Goal: Task Accomplishment & Management: Complete application form

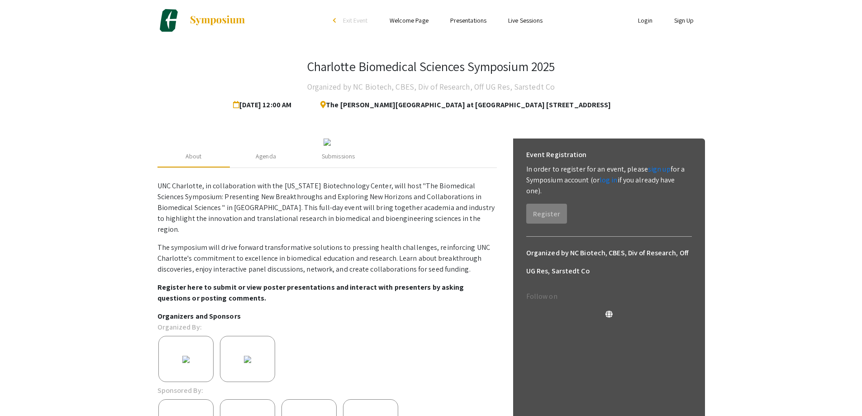
click at [644, 17] on link "Login" at bounding box center [645, 20] width 14 height 8
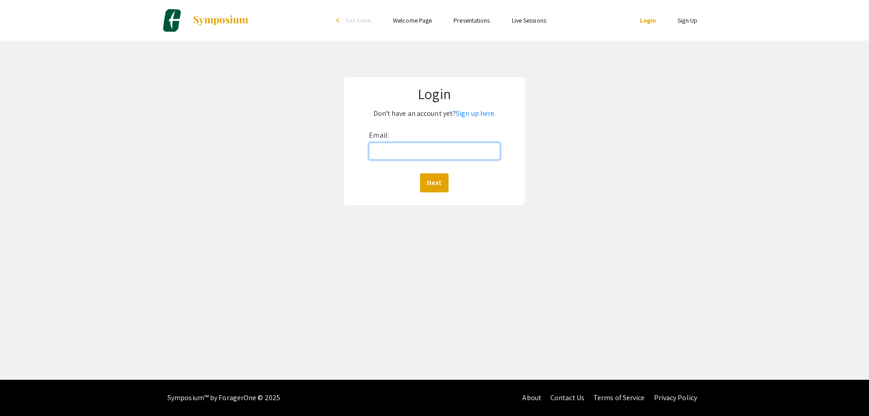
click at [454, 145] on input "Email:" at bounding box center [434, 151] width 131 height 17
type input "[EMAIL_ADDRESS][DOMAIN_NAME]"
click at [437, 191] on button "Next" at bounding box center [434, 182] width 29 height 19
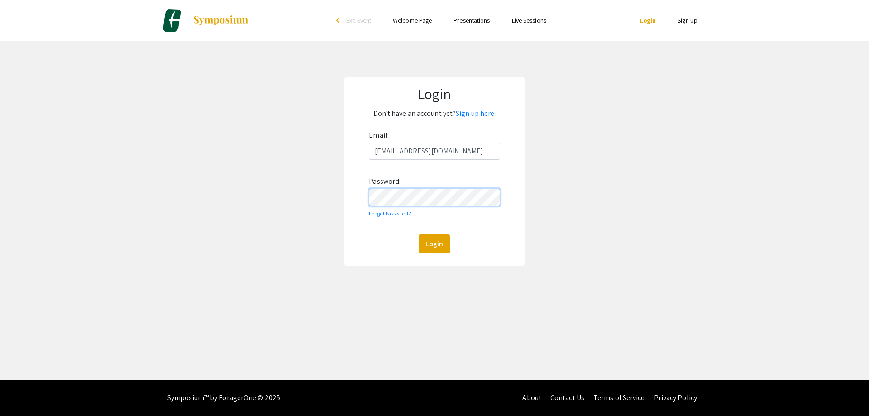
click at [419, 235] on button "Login" at bounding box center [434, 244] width 31 height 19
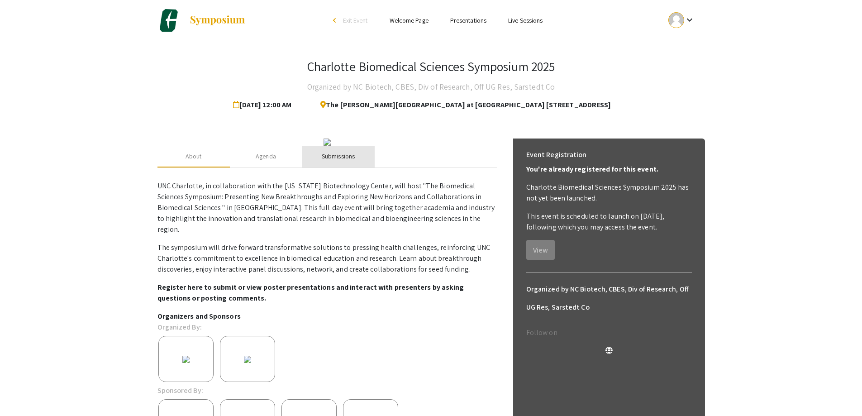
click at [349, 161] on div "Submissions" at bounding box center [338, 157] width 33 height 10
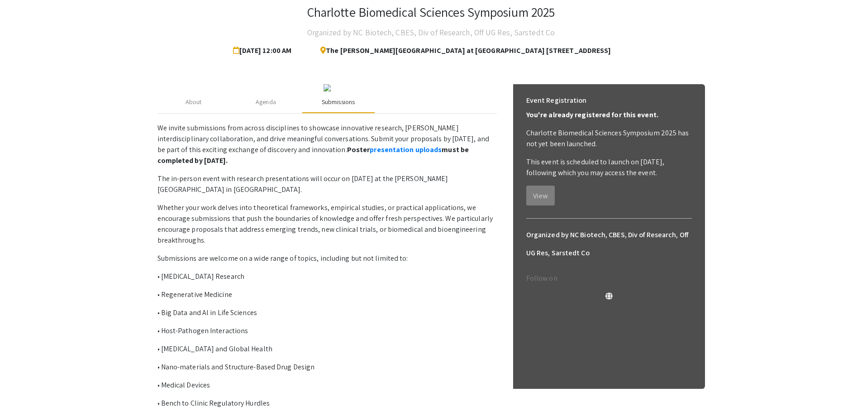
scroll to position [177, 0]
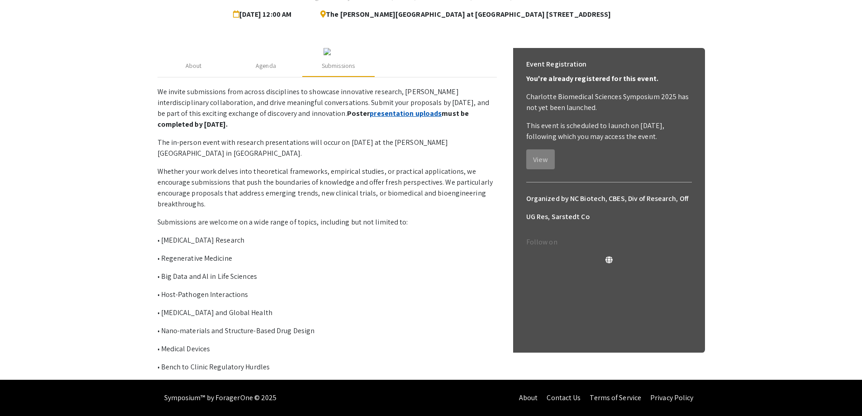
click at [370, 114] on link "presentation uploads" at bounding box center [406, 114] width 72 height 10
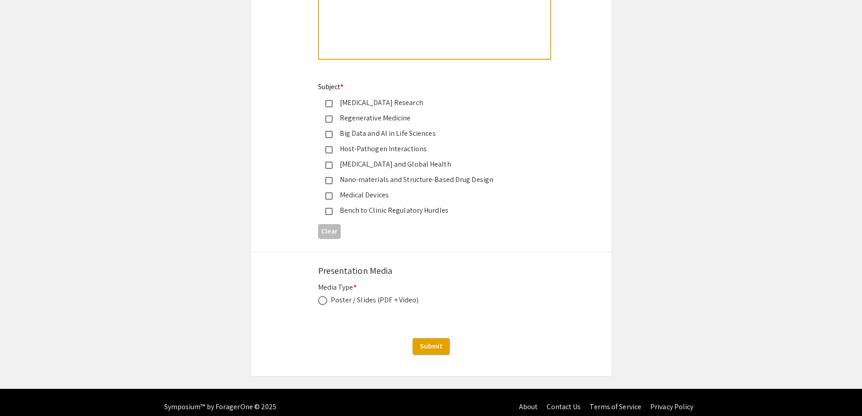
scroll to position [1051, 0]
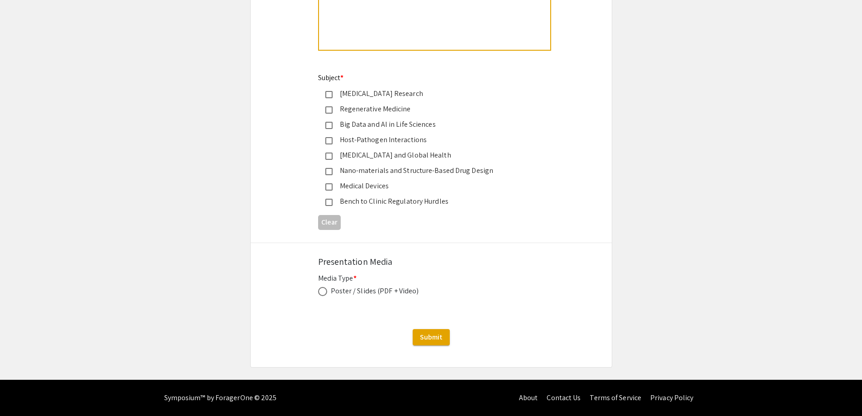
click at [390, 287] on div "Poster / Slides (PDF + Video)" at bounding box center [375, 291] width 88 height 11
click at [349, 296] on div "Poster / Slides (PDF + Video)" at bounding box center [375, 291] width 88 height 11
click at [321, 290] on span at bounding box center [322, 291] width 9 height 9
click at [321, 290] on input "radio" at bounding box center [322, 291] width 9 height 9
radio input "true"
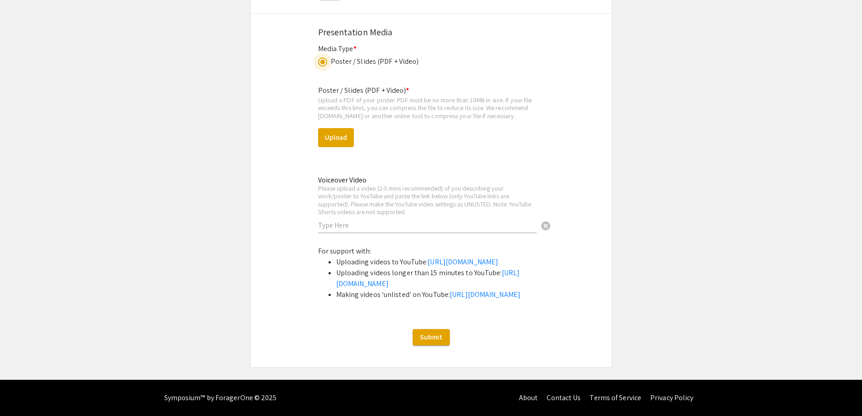
scroll to position [1322, 0]
click at [428, 257] on link "https://support.google.com/youtube/answer/57407?co=GENIE.Platform%3DDesktop&hl=…" at bounding box center [463, 262] width 71 height 10
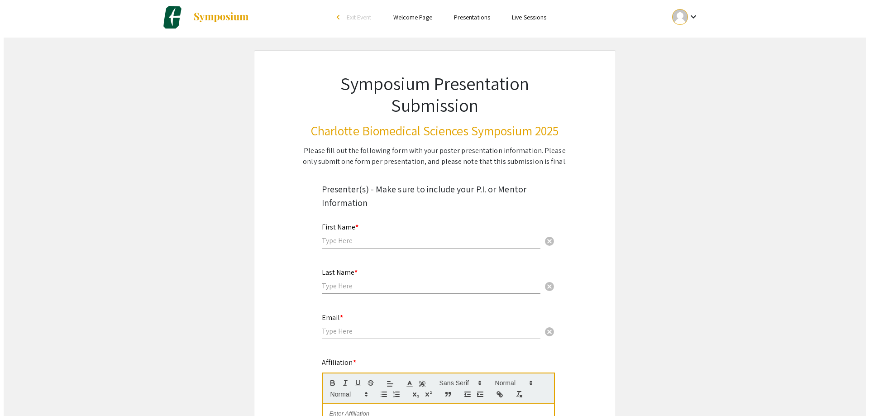
scroll to position [0, 0]
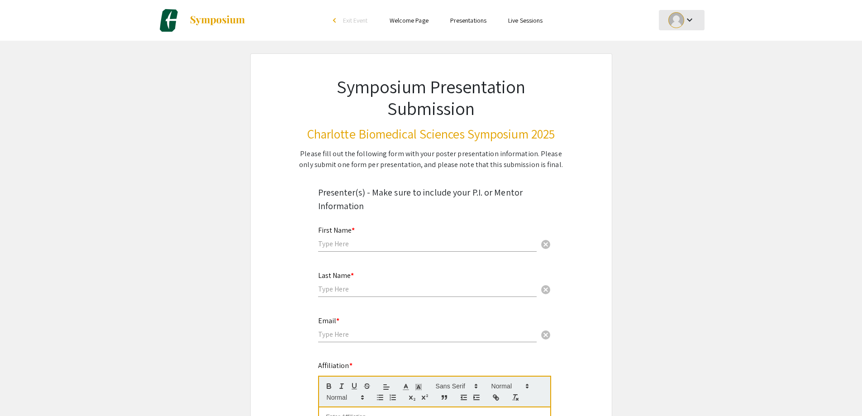
click at [689, 18] on mat-icon "keyboard_arrow_down" at bounding box center [689, 19] width 11 height 11
click at [682, 61] on button "My Submissions" at bounding box center [687, 67] width 56 height 22
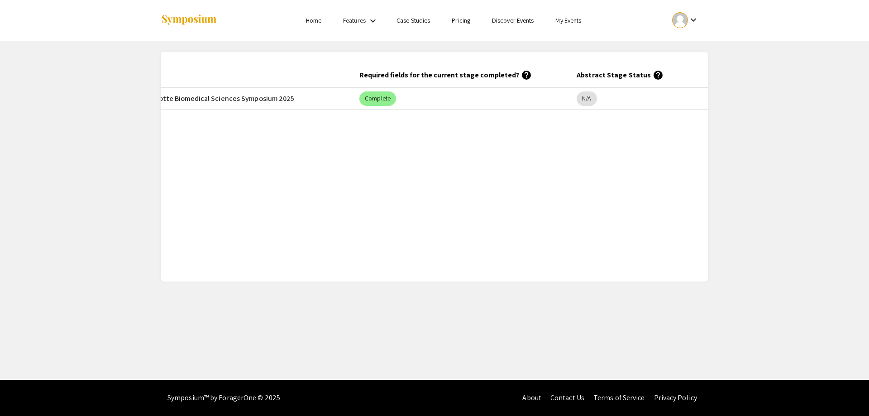
scroll to position [0, 373]
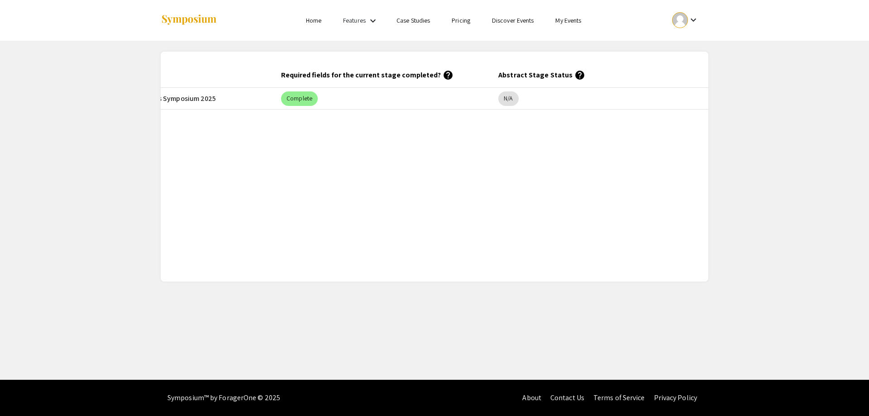
click at [700, 25] on div "keyboard_arrow_down" at bounding box center [685, 20] width 31 height 20
click at [682, 86] on button "Sign out" at bounding box center [691, 88] width 56 height 22
